Goal: Task Accomplishment & Management: Complete application form

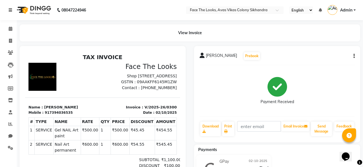
click at [11, 12] on icon at bounding box center [10, 10] width 3 height 4
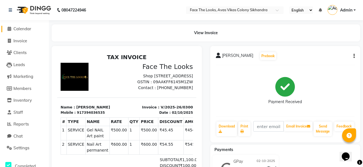
click at [8, 29] on icon at bounding box center [10, 29] width 4 height 4
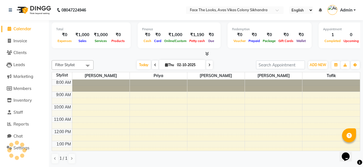
click at [10, 44] on li "Invoice" at bounding box center [24, 41] width 49 height 12
click at [9, 42] on icon at bounding box center [9, 41] width 3 height 4
select select "service"
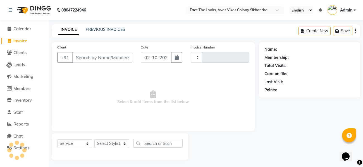
type input "0301"
select select "8471"
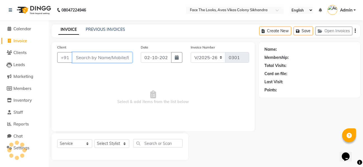
click at [93, 56] on input "Client" at bounding box center [102, 57] width 60 height 11
click at [9, 9] on icon at bounding box center [10, 10] width 3 height 4
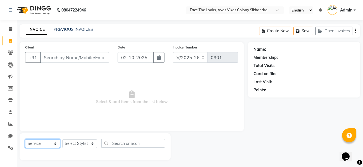
click at [45, 143] on select "Select Service Product Membership Package Voucher Prepaid Gift Card" at bounding box center [42, 143] width 35 height 9
click at [74, 143] on select "Select Stylist [PERSON_NAME] Priya [PERSON_NAME] [PERSON_NAME]" at bounding box center [79, 143] width 35 height 9
select select "82659"
click at [62, 139] on select "Select Stylist [PERSON_NAME] Priya [PERSON_NAME] [PERSON_NAME]" at bounding box center [79, 143] width 35 height 9
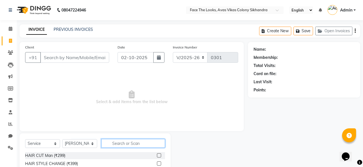
click at [111, 142] on input "text" at bounding box center [133, 143] width 64 height 9
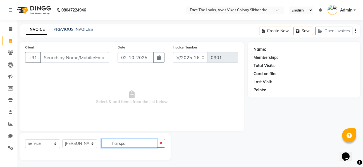
scroll to position [1, 0]
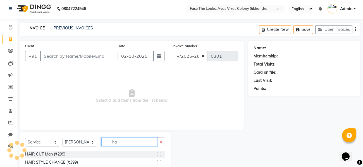
type input "h"
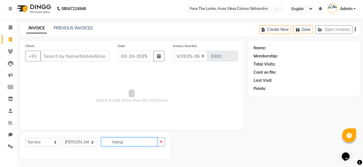
type input "hairspa"
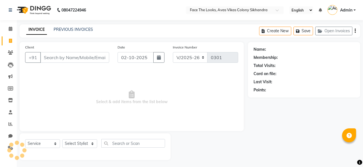
select select "8471"
select select "service"
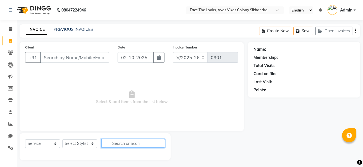
click at [119, 145] on input "text" at bounding box center [133, 143] width 64 height 9
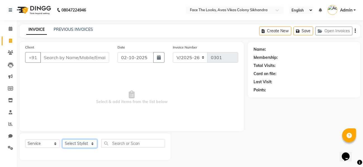
click at [86, 142] on select "Select Stylist [PERSON_NAME] Priya [PERSON_NAME] [PERSON_NAME]" at bounding box center [79, 143] width 35 height 9
select select "82659"
click at [62, 139] on select "Select Stylist [PERSON_NAME] Priya [PERSON_NAME] [PERSON_NAME]" at bounding box center [79, 143] width 35 height 9
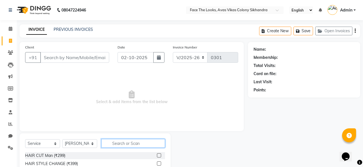
click at [115, 141] on input "text" at bounding box center [133, 143] width 64 height 9
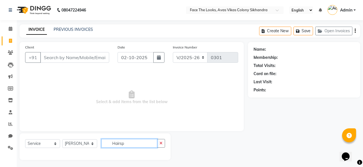
type input "Hairspa"
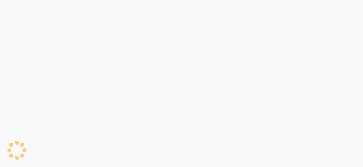
select select "service"
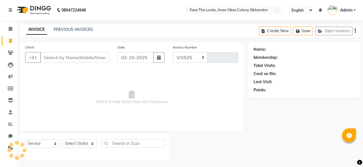
select select "8471"
type input "0301"
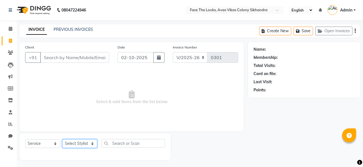
click at [80, 145] on select "Select Stylist [PERSON_NAME] Priya [PERSON_NAME] [PERSON_NAME]" at bounding box center [79, 143] width 35 height 9
select select "82659"
click at [62, 139] on select "Select Stylist [PERSON_NAME] Priya [PERSON_NAME] [PERSON_NAME]" at bounding box center [79, 143] width 35 height 9
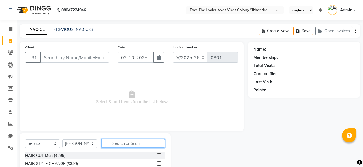
click at [121, 141] on input "text" at bounding box center [133, 143] width 64 height 9
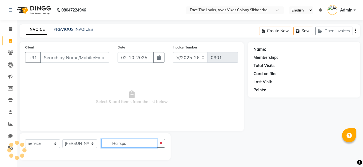
type input "Hairspa"
click at [206, 144] on div at bounding box center [210, 146] width 78 height 27
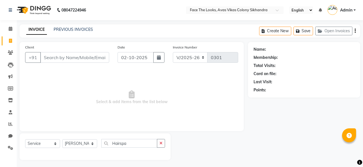
click at [206, 144] on div at bounding box center [210, 146] width 78 height 27
click at [69, 28] on link "PREVIOUS INVOICES" at bounding box center [73, 29] width 39 height 5
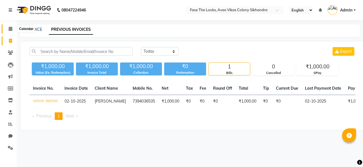
click at [13, 31] on span at bounding box center [11, 29] width 10 height 6
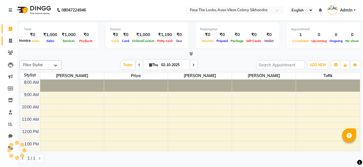
click at [11, 42] on icon at bounding box center [10, 41] width 3 height 4
select select "service"
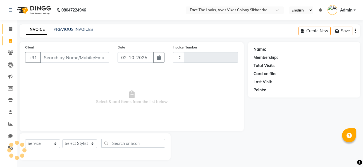
type input "0301"
select select "8471"
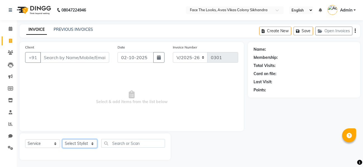
click at [84, 141] on select "Select Stylist [PERSON_NAME] Priya [PERSON_NAME] [PERSON_NAME]" at bounding box center [79, 143] width 35 height 9
select select "82659"
click at [62, 139] on select "Select Stylist [PERSON_NAME] Priya [PERSON_NAME] [PERSON_NAME]" at bounding box center [79, 143] width 35 height 9
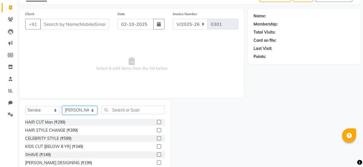
scroll to position [57, 0]
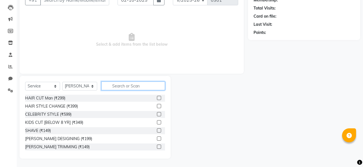
click at [112, 82] on input "text" at bounding box center [133, 85] width 64 height 9
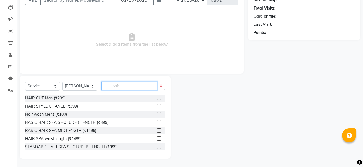
type input "hair"
click at [161, 130] on div at bounding box center [161, 130] width 8 height 7
click at [160, 123] on label at bounding box center [159, 122] width 4 height 4
click at [160, 123] on input "checkbox" at bounding box center [159, 122] width 4 height 4
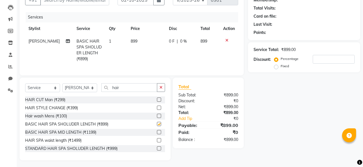
checkbox input "false"
click at [124, 84] on input "hair" at bounding box center [129, 87] width 56 height 9
type input "h"
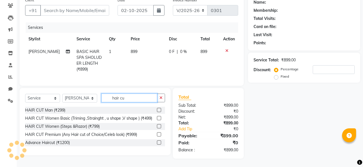
scroll to position [47, 0]
type input "hair cu"
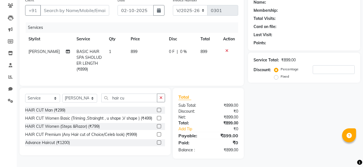
click at [159, 126] on label at bounding box center [159, 126] width 4 height 4
click at [159, 126] on input "checkbox" at bounding box center [159, 126] width 4 height 4
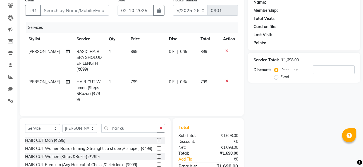
click at [161, 145] on div at bounding box center [161, 148] width 8 height 7
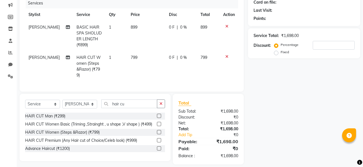
click at [160, 130] on label at bounding box center [159, 132] width 4 height 4
click at [160, 130] on input "checkbox" at bounding box center [159, 132] width 4 height 4
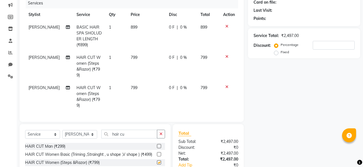
checkbox input "false"
click at [292, 120] on div "Name: Membership: Total Visits: Card on file: Last Visit: Points: Service Total…" at bounding box center [306, 83] width 117 height 224
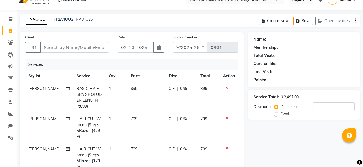
scroll to position [0, 0]
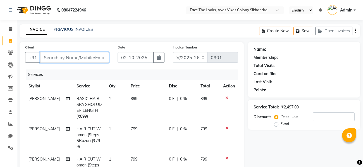
click at [54, 59] on input "Client" at bounding box center [74, 57] width 69 height 11
click at [50, 55] on input "Client" at bounding box center [74, 57] width 69 height 11
type input "7"
type input "0"
type input "7060287737"
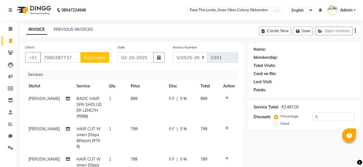
click at [90, 58] on span "Add Client" at bounding box center [95, 58] width 22 height 6
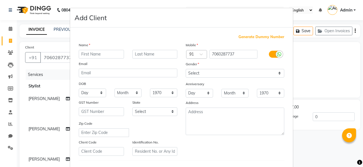
click at [85, 54] on input "text" at bounding box center [101, 54] width 45 height 9
type input "Komina"
click at [141, 55] on input "text" at bounding box center [154, 54] width 45 height 9
type input "Singh"
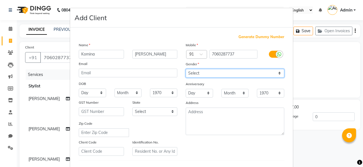
click at [194, 71] on select "Select Male Female Other Prefer Not To Say" at bounding box center [235, 73] width 99 height 9
select select "female"
click at [186, 69] on select "Select Male Female Other Prefer Not To Say" at bounding box center [235, 73] width 99 height 9
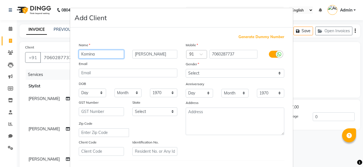
click at [113, 53] on input "Komina" at bounding box center [101, 54] width 45 height 9
type input "K"
type input "kohina"
click at [188, 148] on div "Mobile Country Code × 91 7060287737 Gender Select Male Female Other Prefer Not …" at bounding box center [235, 98] width 107 height 113
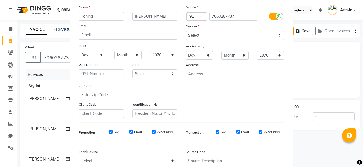
scroll to position [93, 0]
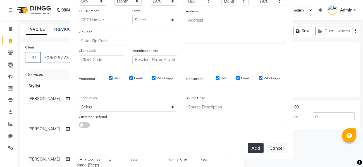
click at [250, 145] on button "Add" at bounding box center [256, 148] width 16 height 10
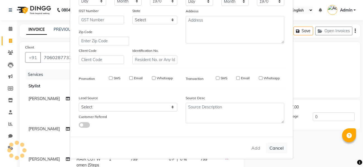
select select
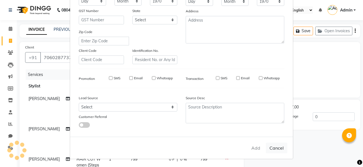
select select
checkbox input "false"
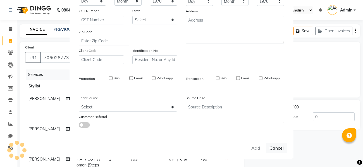
checkbox input "false"
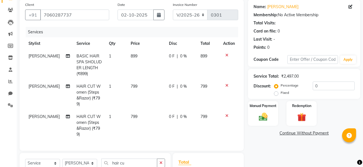
scroll to position [49, 0]
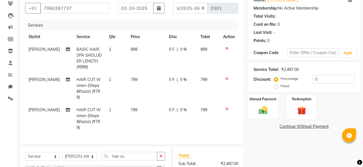
click at [281, 87] on label "Fixed" at bounding box center [285, 85] width 8 height 5
click at [277, 87] on input "Fixed" at bounding box center [278, 86] width 4 height 4
radio input "true"
click at [325, 78] on input "0" at bounding box center [334, 79] width 42 height 9
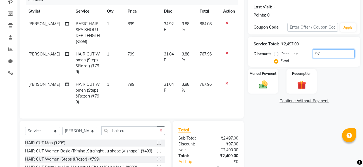
scroll to position [95, 0]
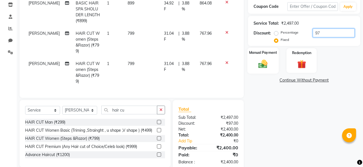
type input "97"
click at [263, 63] on img at bounding box center [263, 63] width 15 height 11
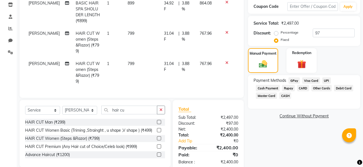
click at [294, 79] on span "GPay" at bounding box center [294, 80] width 11 height 6
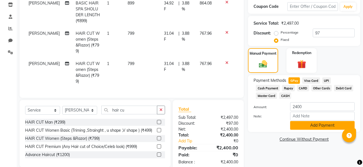
click at [311, 126] on button "Add Payment" at bounding box center [322, 125] width 65 height 9
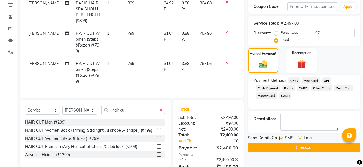
click at [298, 148] on button "Checkout" at bounding box center [304, 147] width 112 height 9
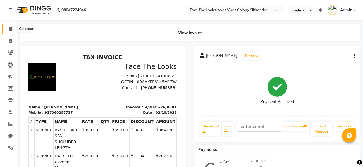
click at [7, 29] on span at bounding box center [11, 29] width 10 height 6
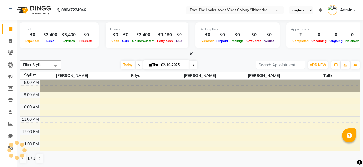
scroll to position [102, 0]
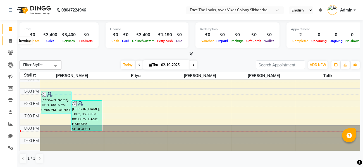
click at [11, 38] on span at bounding box center [11, 41] width 10 height 6
select select "service"
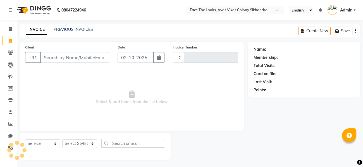
type input "0302"
select select "8471"
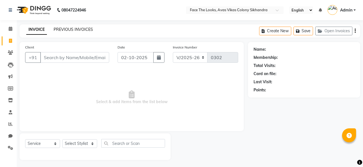
click at [68, 30] on link "PREVIOUS INVOICES" at bounding box center [73, 29] width 39 height 5
